Goal: Information Seeking & Learning: Learn about a topic

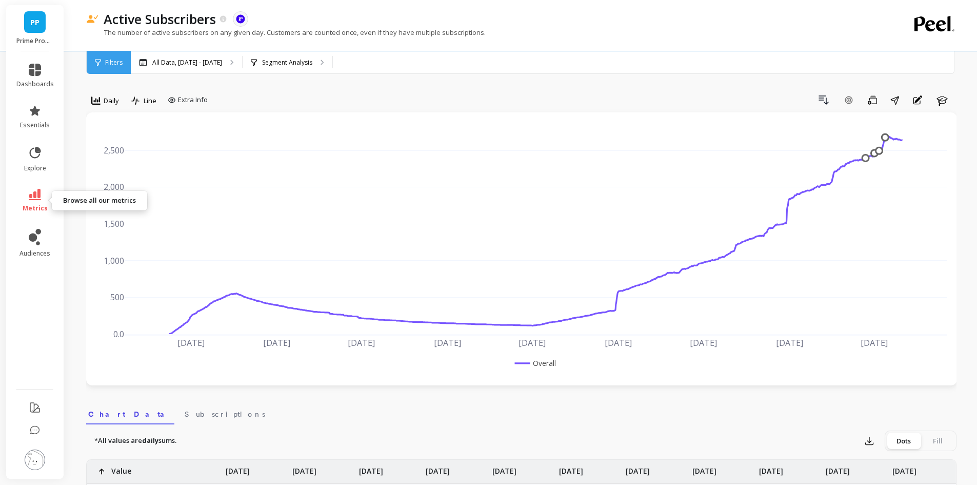
click at [40, 191] on icon at bounding box center [35, 194] width 12 height 11
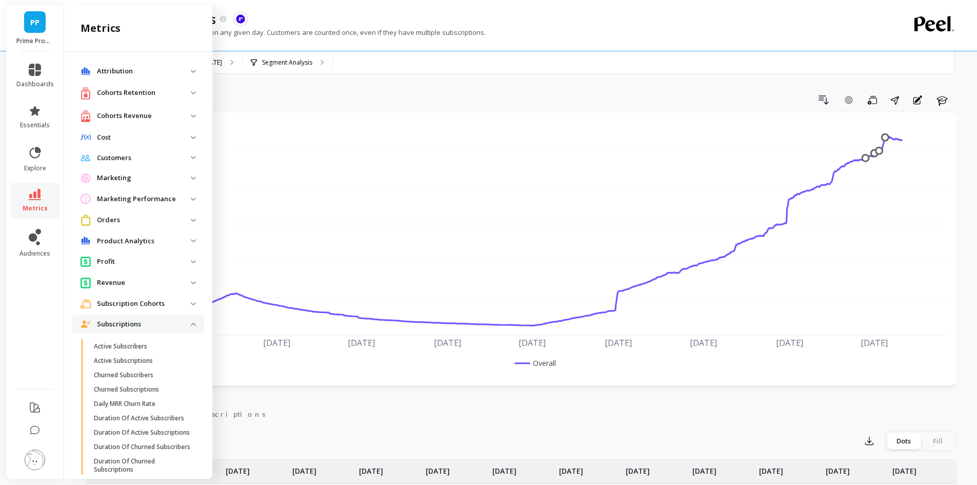
scroll to position [277, 0]
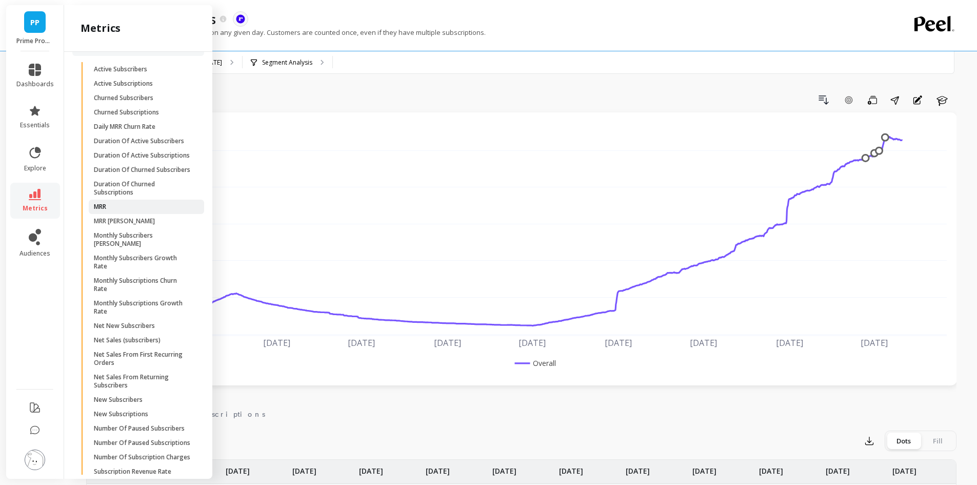
click at [112, 214] on link "MRR" at bounding box center [146, 207] width 115 height 14
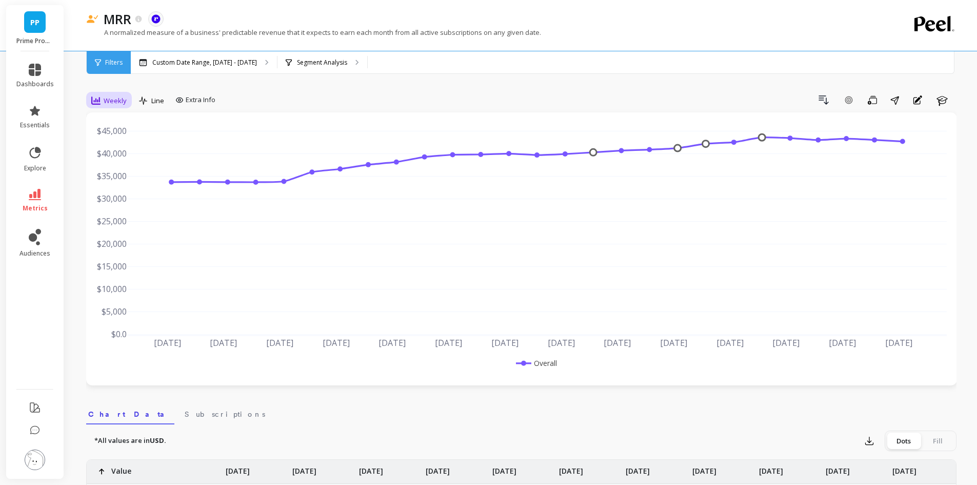
click at [95, 99] on icon at bounding box center [95, 100] width 9 height 8
click at [114, 175] on div "Monthly" at bounding box center [124, 182] width 71 height 18
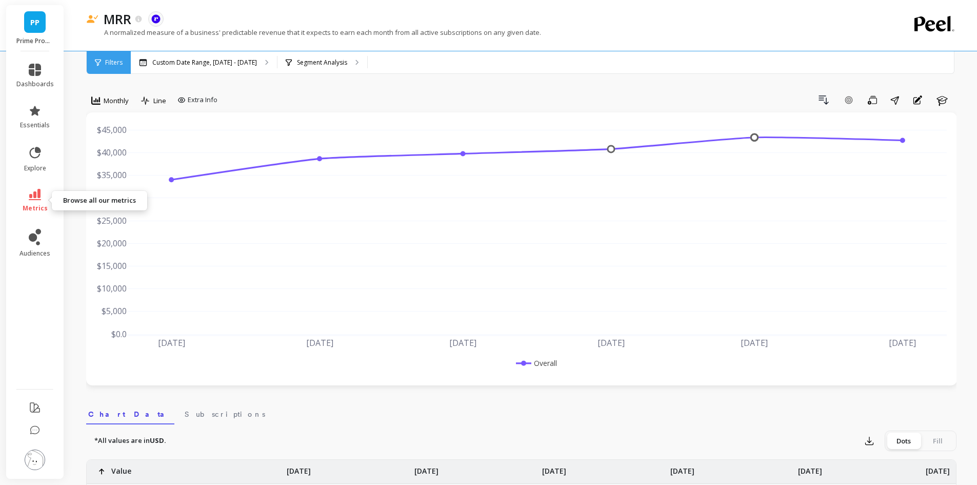
click at [36, 191] on icon at bounding box center [35, 194] width 12 height 11
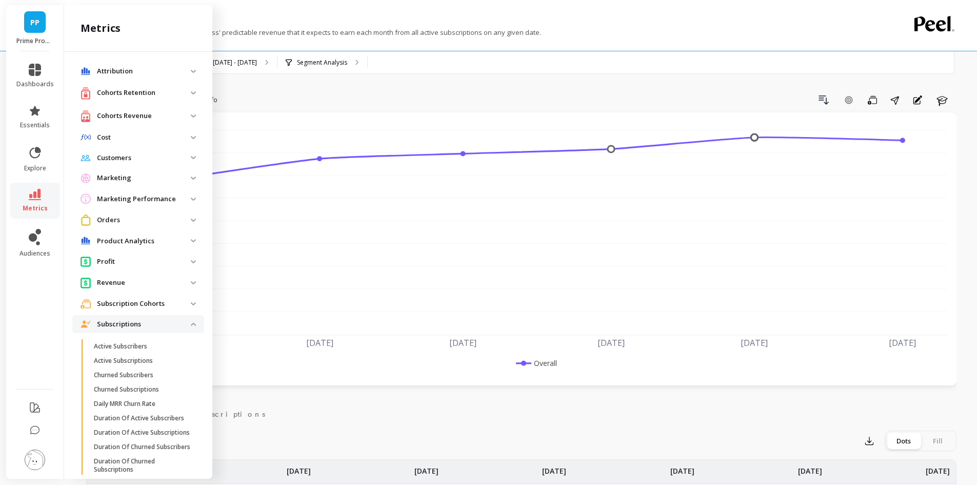
scroll to position [277, 0]
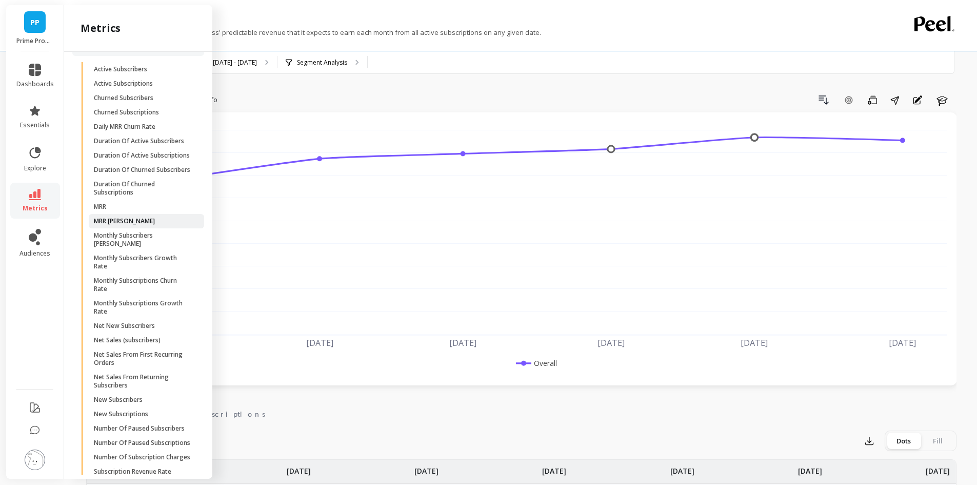
click at [137, 225] on span "MRR [PERSON_NAME]" at bounding box center [143, 221] width 98 height 8
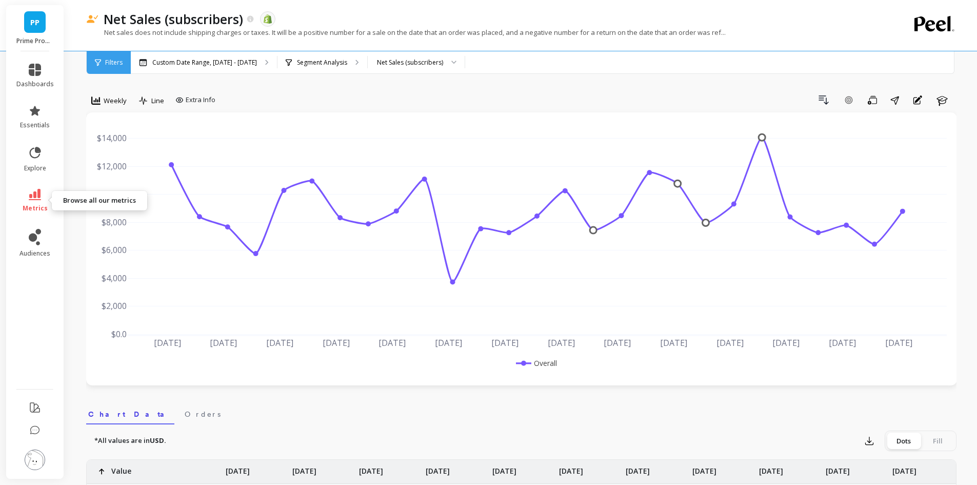
click at [40, 192] on icon at bounding box center [35, 194] width 12 height 11
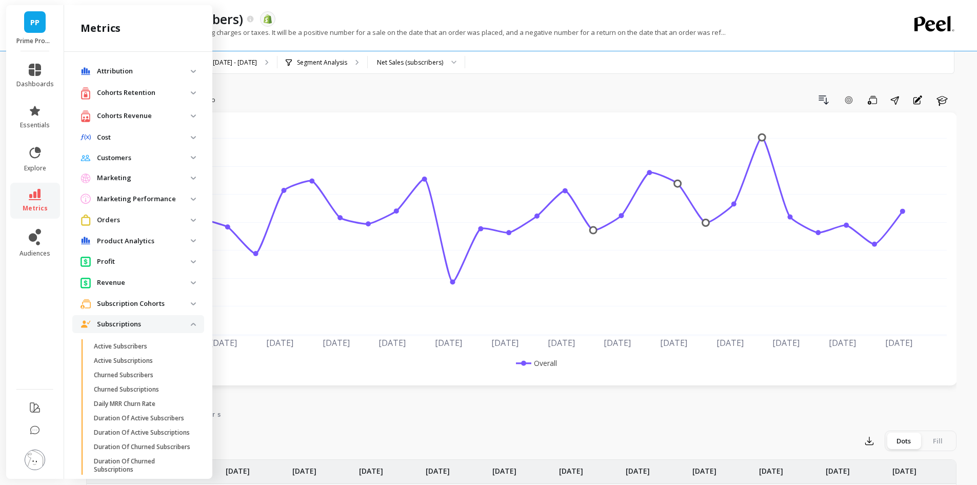
scroll to position [277, 0]
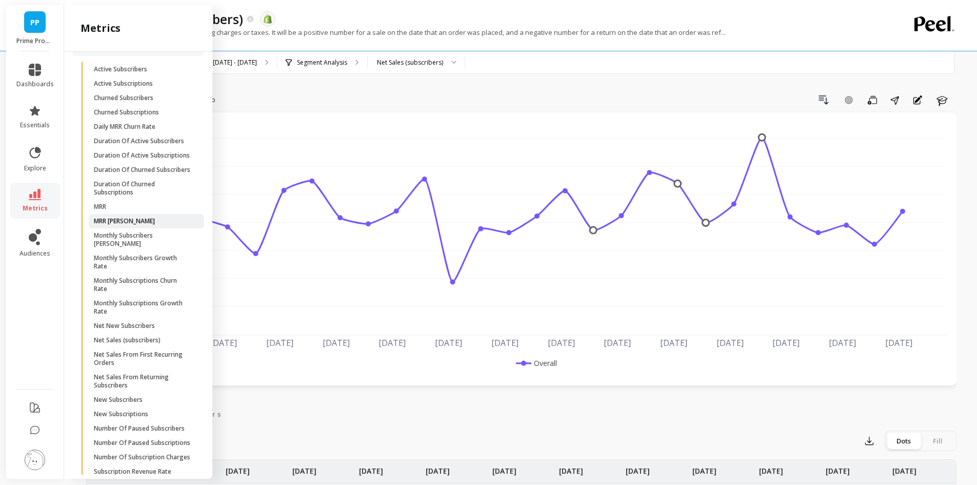
click at [133, 225] on span "MRR [PERSON_NAME]" at bounding box center [143, 221] width 98 height 8
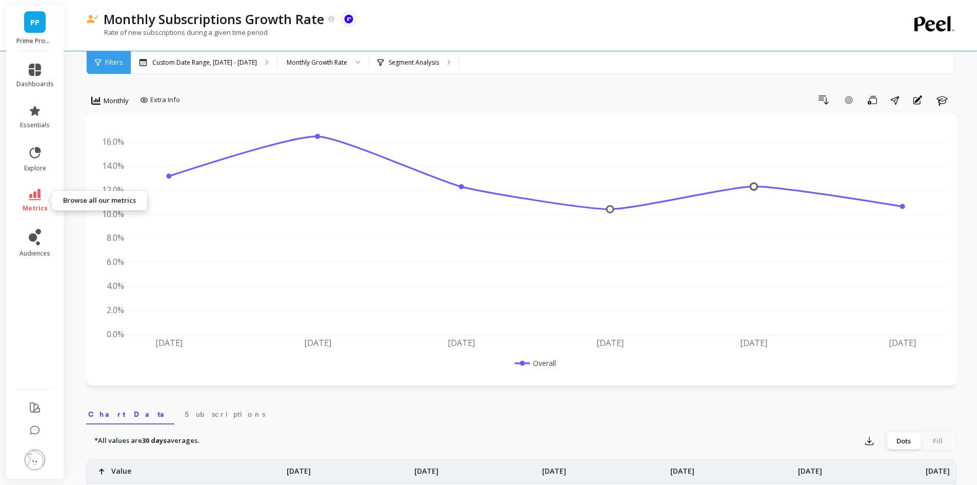
click at [41, 200] on icon at bounding box center [35, 194] width 12 height 11
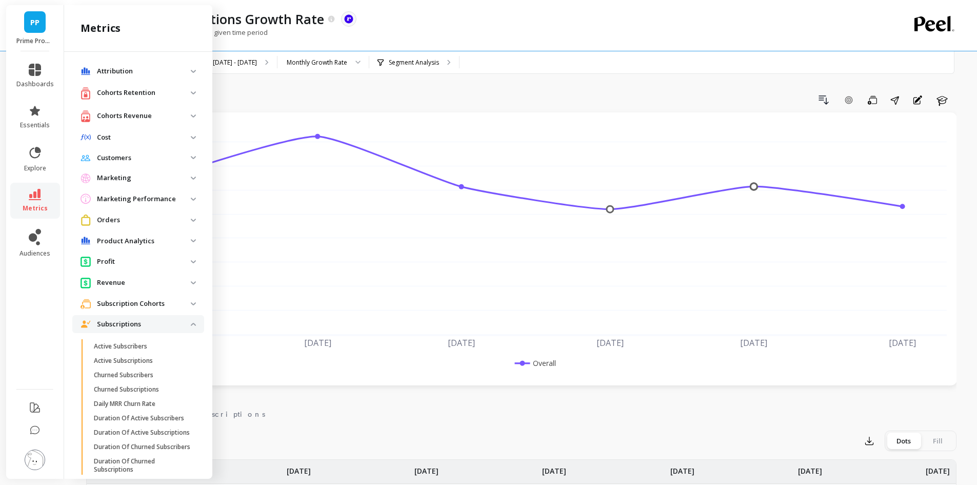
scroll to position [277, 0]
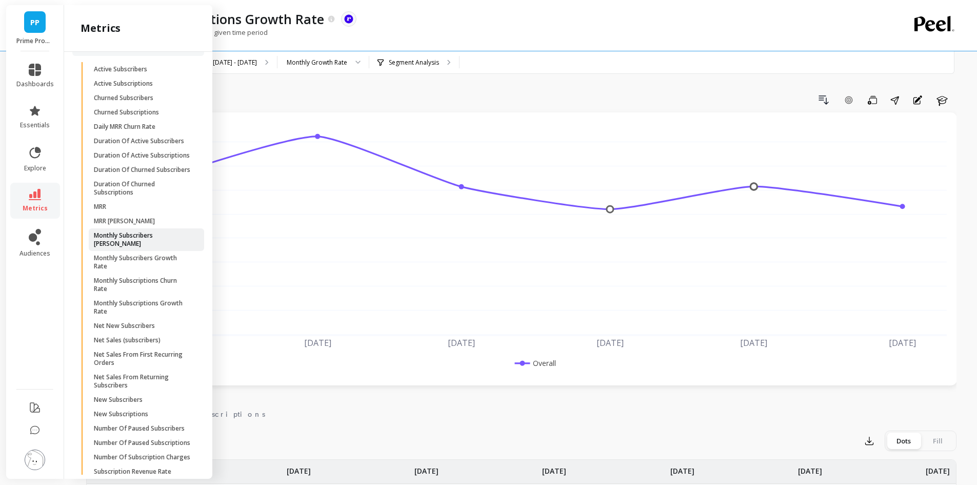
click at [133, 248] on p "Monthly Subscribers Churn Rate" at bounding box center [143, 239] width 98 height 16
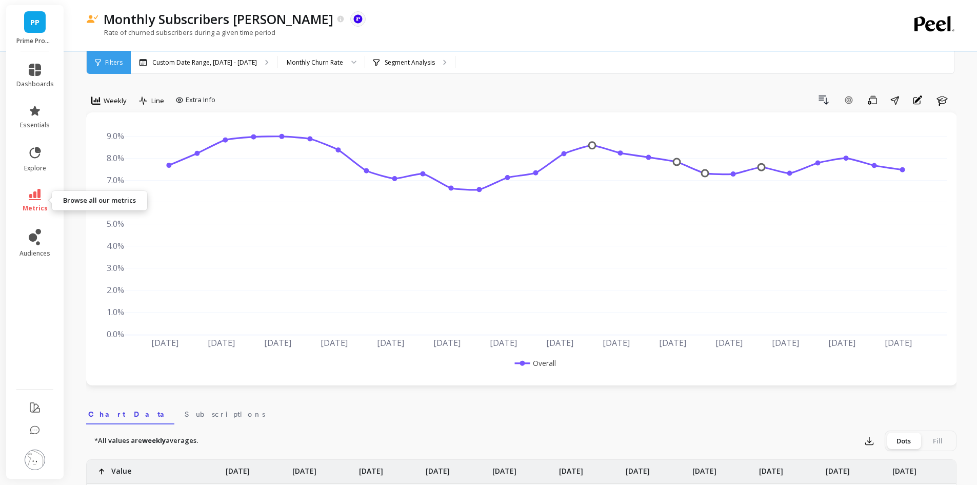
click at [32, 194] on icon at bounding box center [35, 194] width 12 height 11
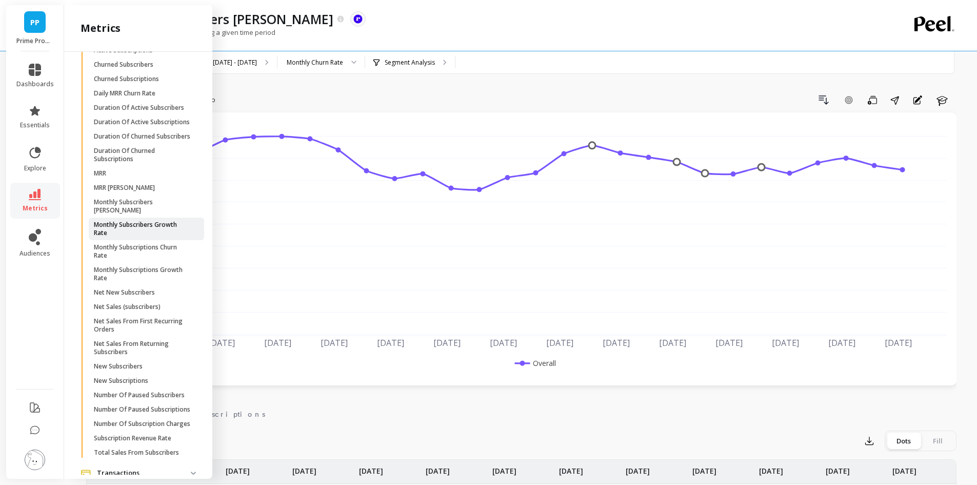
scroll to position [328, 0]
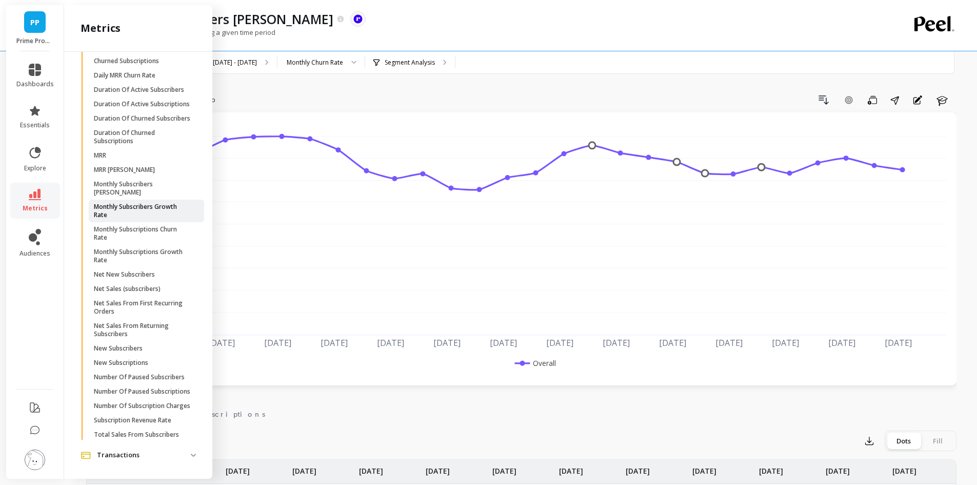
click at [143, 219] on p "Monthly Subscribers Growth Rate" at bounding box center [143, 211] width 98 height 16
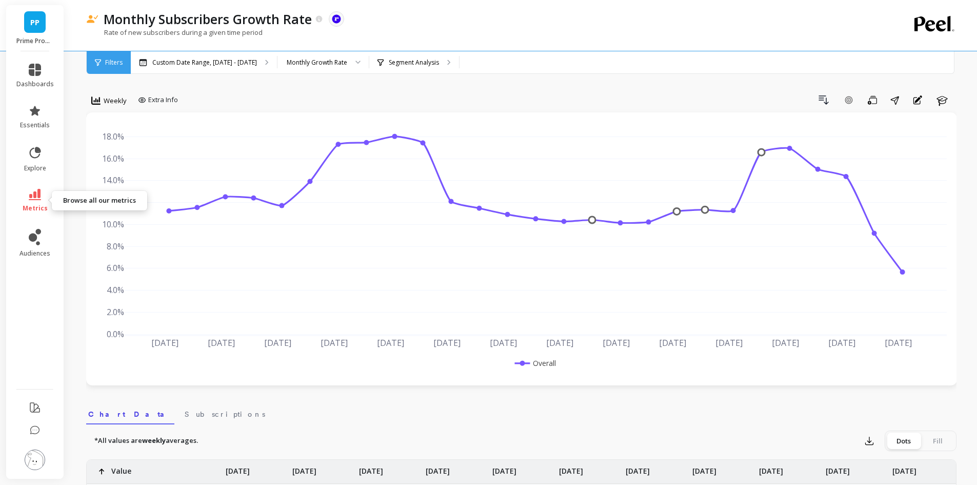
click at [36, 198] on icon at bounding box center [35, 194] width 12 height 11
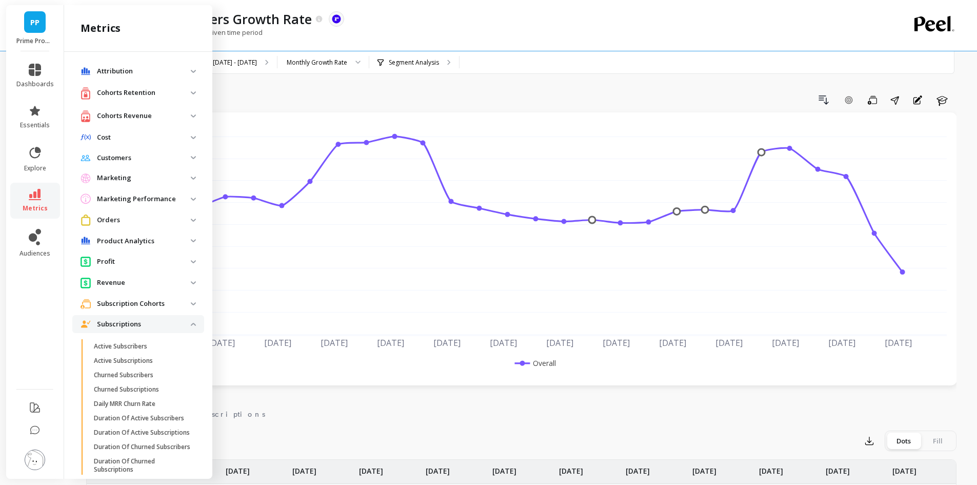
scroll to position [328, 0]
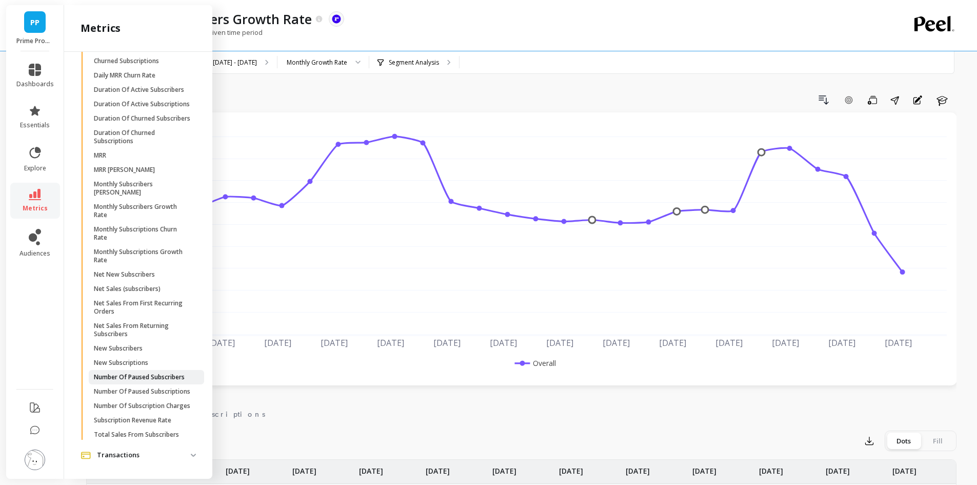
click at [123, 381] on p "Number Of Paused Subscribers" at bounding box center [139, 377] width 91 height 8
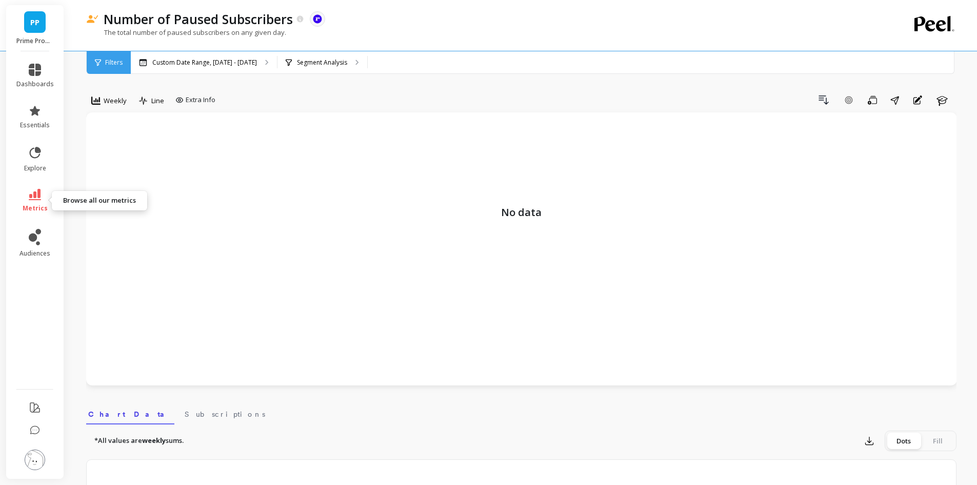
click at [30, 209] on span "metrics" at bounding box center [35, 208] width 25 height 8
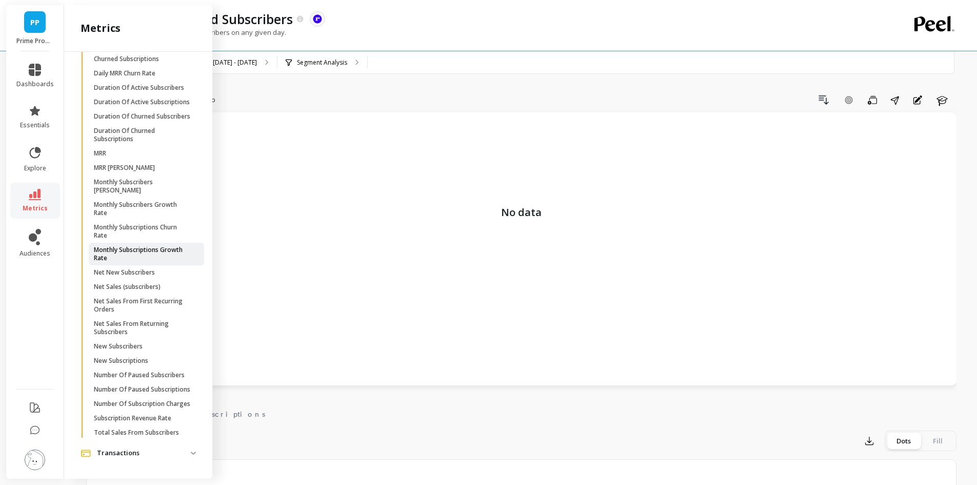
scroll to position [328, 0]
click at [155, 316] on p "Net Sales From First Recurring Orders" at bounding box center [143, 307] width 98 height 16
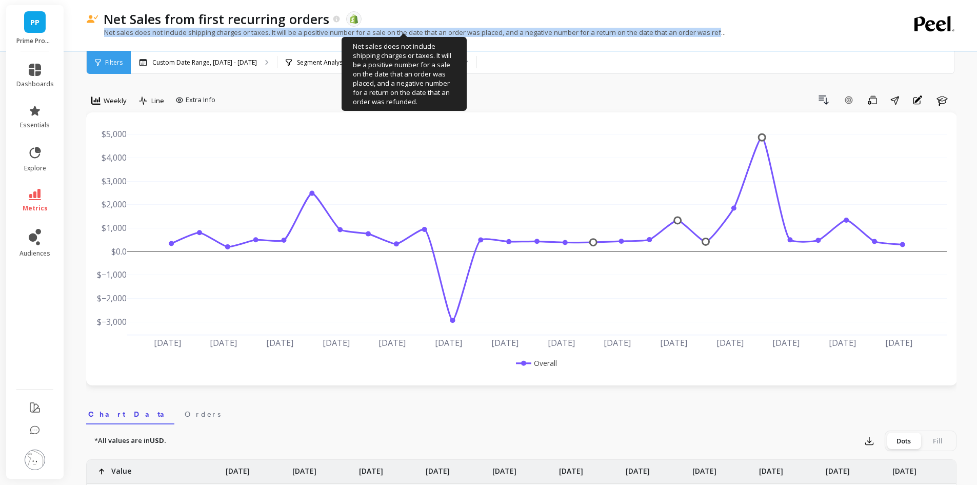
drag, startPoint x: 105, startPoint y: 33, endPoint x: 718, endPoint y: 29, distance: 613.6
click at [718, 29] on p "Net sales does not include shipping charges or taxes. It will be a positive num…" at bounding box center [406, 32] width 640 height 9
copy p "Net sales does not include shipping charges or taxes. It will be a positive num…"
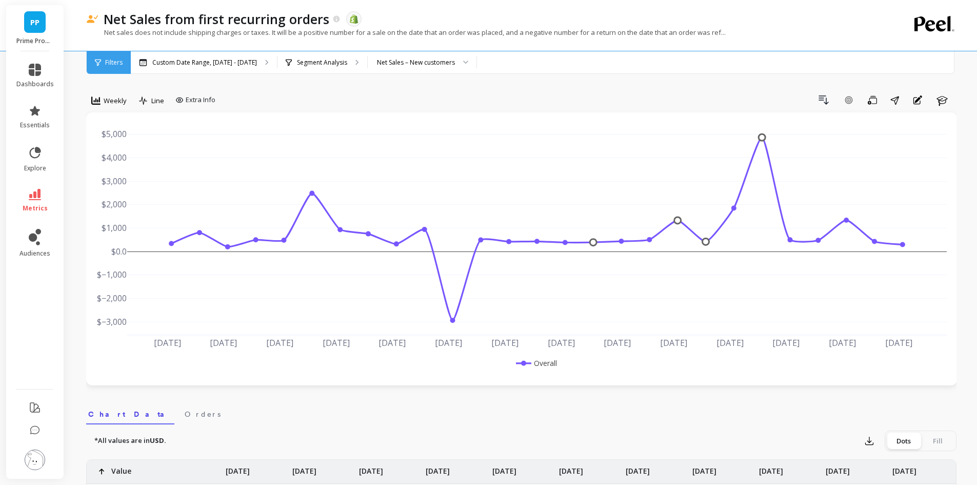
click at [30, 184] on li "metrics" at bounding box center [35, 201] width 50 height 36
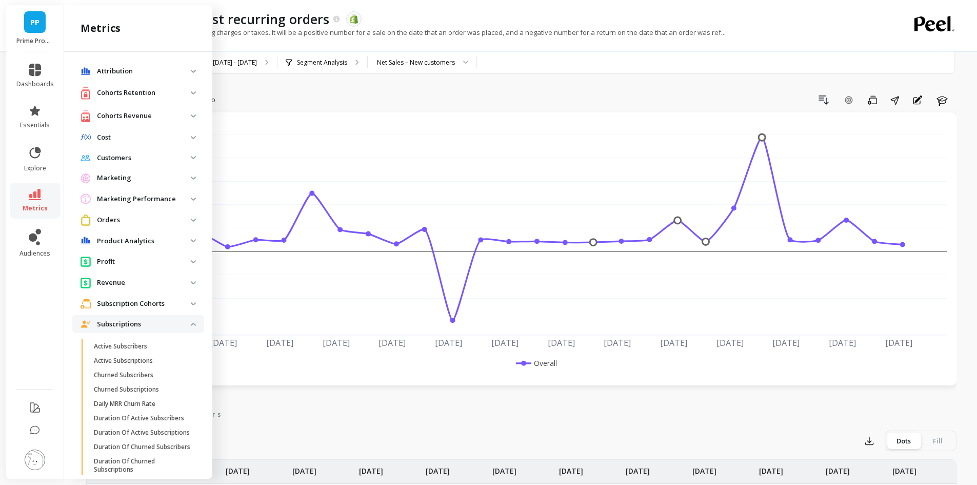
scroll to position [328, 0]
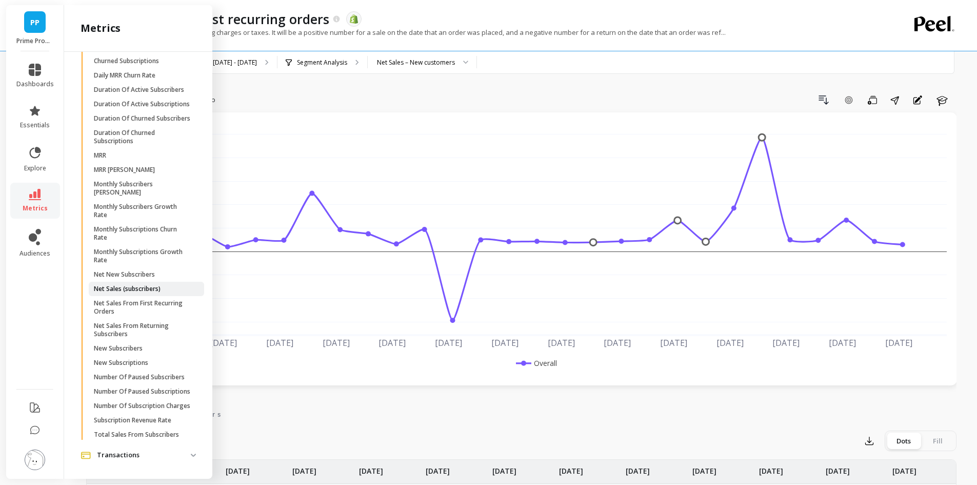
click at [160, 293] on p "Net Sales (subscribers)" at bounding box center [127, 289] width 67 height 8
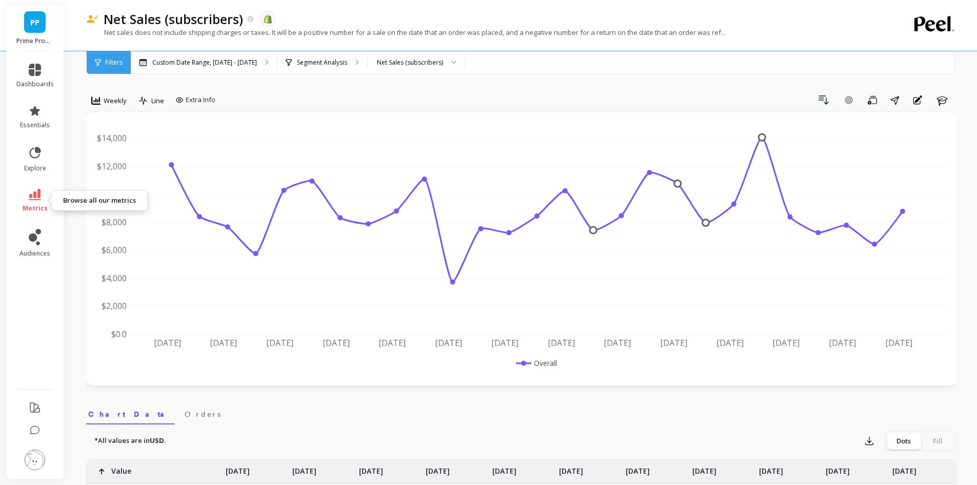
click at [43, 195] on link "metrics" at bounding box center [34, 201] width 37 height 24
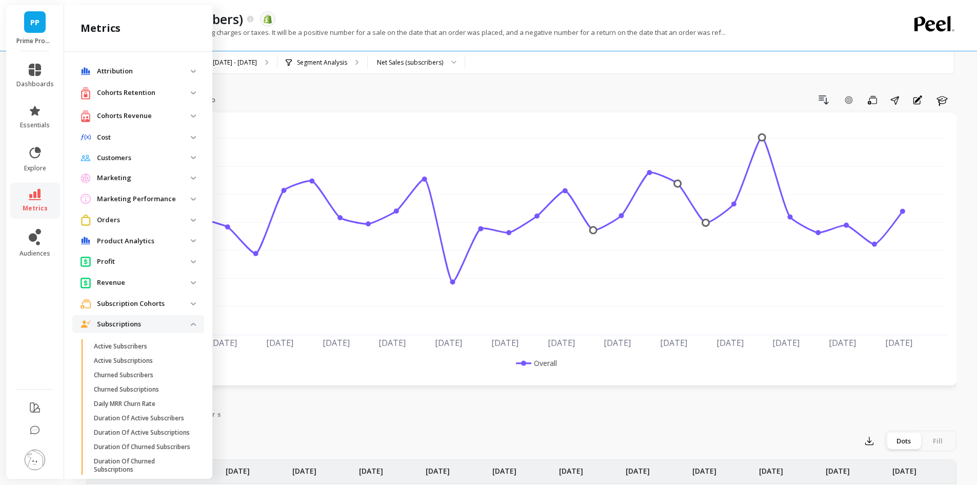
scroll to position [328, 0]
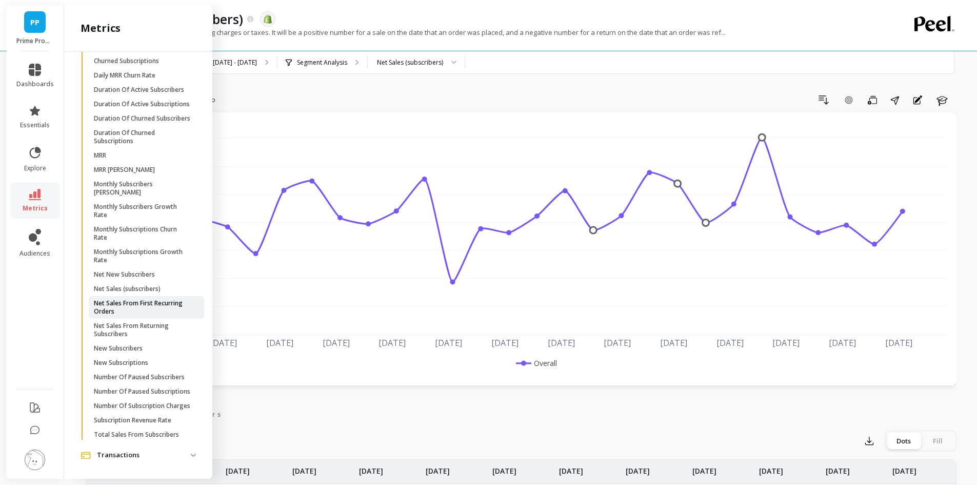
click at [158, 316] on p "Net Sales From First Recurring Orders" at bounding box center [143, 307] width 98 height 16
